Goal: Task Accomplishment & Management: Use online tool/utility

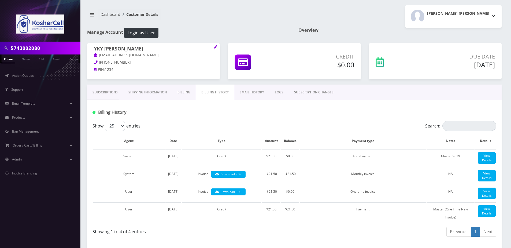
click at [9, 59] on link "Phone" at bounding box center [8, 58] width 14 height 9
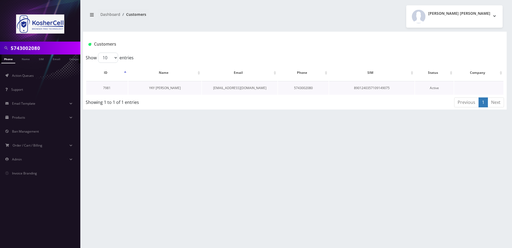
click at [169, 89] on link "YKY [PERSON_NAME]" at bounding box center [165, 87] width 32 height 5
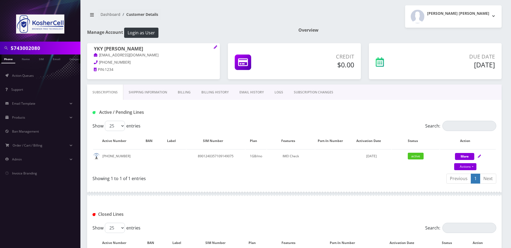
click at [43, 45] on input "5743002080" at bounding box center [45, 48] width 68 height 10
paste input "-315-0"
click at [33, 48] on input "574-315-0080" at bounding box center [45, 48] width 68 height 10
type input "5743150080"
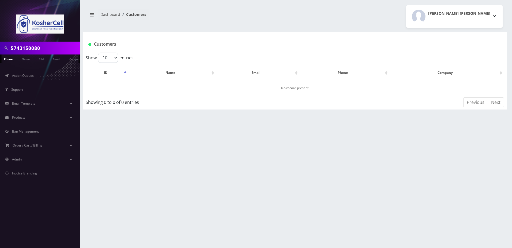
click at [46, 46] on input "5743150080" at bounding box center [45, 48] width 68 height 10
paste input "info@ygosb.com"
type input "info@ygosb.com"
click at [55, 59] on link "Email" at bounding box center [56, 58] width 13 height 9
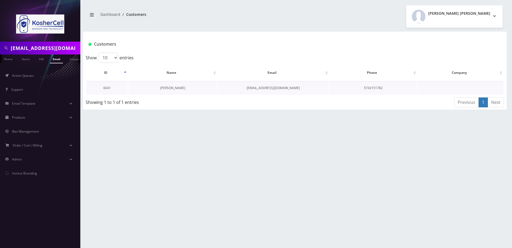
click at [166, 86] on link "[PERSON_NAME]" at bounding box center [172, 87] width 25 height 5
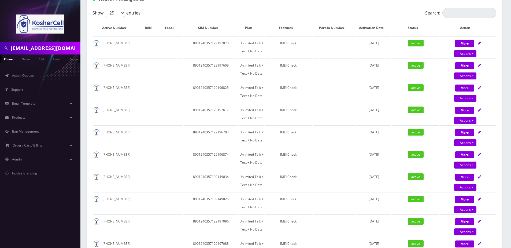
scroll to position [54, 0]
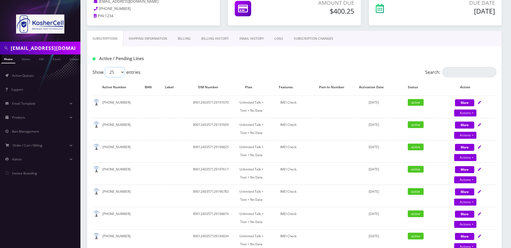
click at [118, 73] on select "25 50 100 250 500" at bounding box center [115, 72] width 20 height 10
select select "500"
click at [105, 67] on select "25 50 100 250 500" at bounding box center [115, 72] width 20 height 10
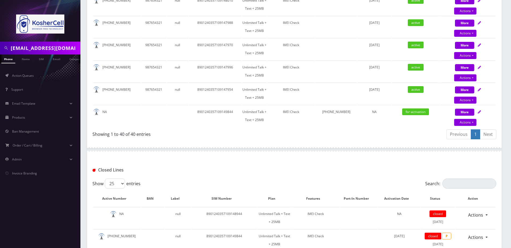
scroll to position [911, 0]
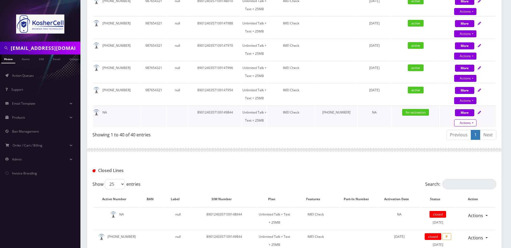
click at [469, 120] on link "Actions" at bounding box center [465, 122] width 22 height 7
select select "364"
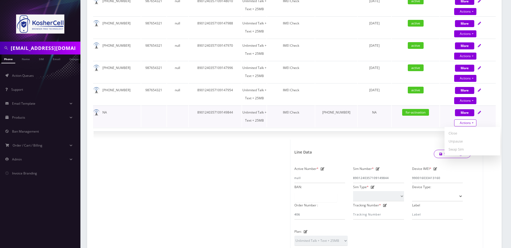
click at [469, 120] on link "Actions" at bounding box center [465, 122] width 22 height 7
click at [368, 139] on div "× Line Data Save Changes Active Number * null Sim Number * [TECHNICAL_ID] Devic…" at bounding box center [294, 230] width 401 height 198
click at [476, 142] on span "×" at bounding box center [477, 142] width 4 height 9
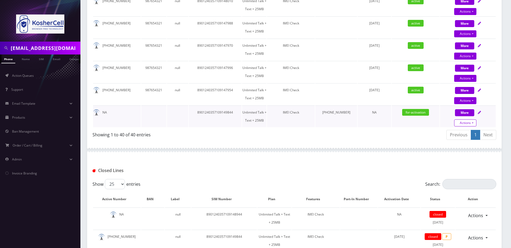
click at [458, 122] on link "Actions" at bounding box center [465, 122] width 22 height 7
click at [378, 134] on div "Previous 1 Next" at bounding box center [397, 135] width 198 height 13
click at [470, 121] on link "Actions" at bounding box center [465, 122] width 22 height 7
click at [414, 122] on td "for-activation" at bounding box center [415, 116] width 48 height 22
click at [466, 125] on link "Actions" at bounding box center [465, 122] width 22 height 7
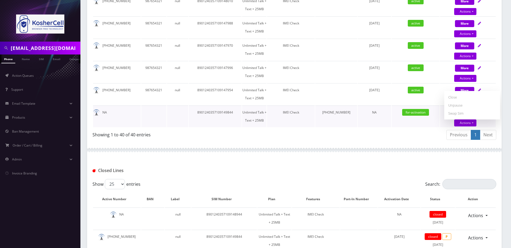
click at [421, 124] on td "for-activation" at bounding box center [415, 116] width 48 height 22
click at [465, 111] on button "More" at bounding box center [464, 112] width 19 height 7
select select "364"
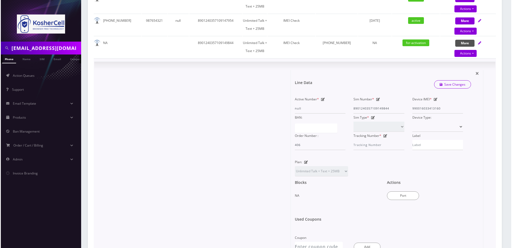
scroll to position [1045, 0]
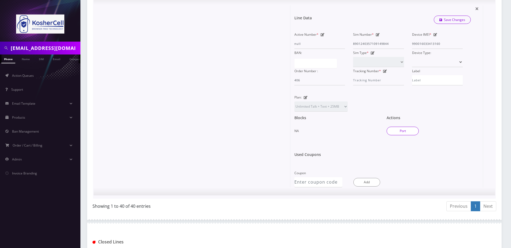
click at [397, 133] on button "Port" at bounding box center [402, 130] width 32 height 9
type input "[GEOGRAPHIC_DATA]"
type input "[STREET_ADDRESS]"
type input "[GEOGRAPHIC_DATA]"
select select "IN"
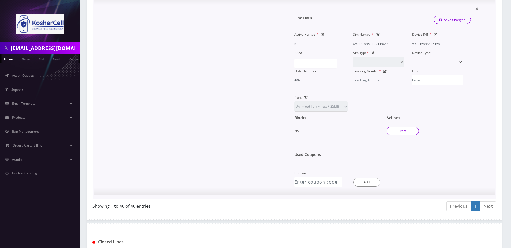
type input "46614"
type input "8901240357109149844"
type input "5743150080"
type input "Wing"
type input "359908102541894"
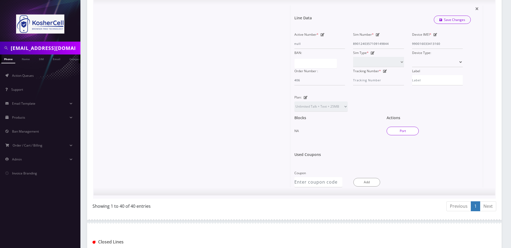
type input "0374"
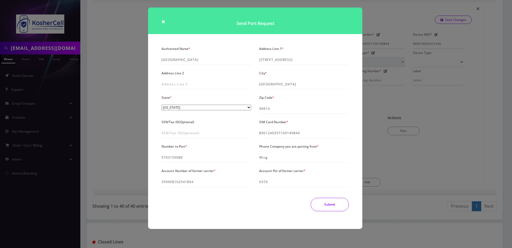
click at [336, 205] on button "Submit" at bounding box center [330, 203] width 38 height 13
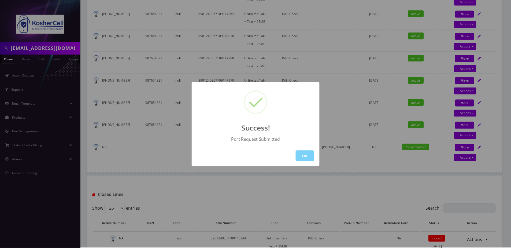
scroll to position [681, 0]
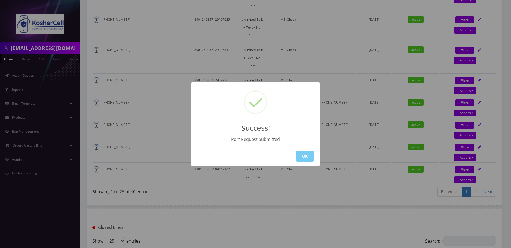
click at [304, 156] on button "OK" at bounding box center [305, 155] width 18 height 11
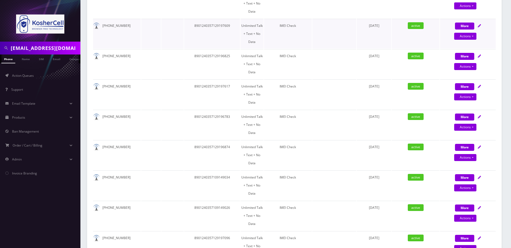
scroll to position [80, 0]
